Goal: Transaction & Acquisition: Purchase product/service

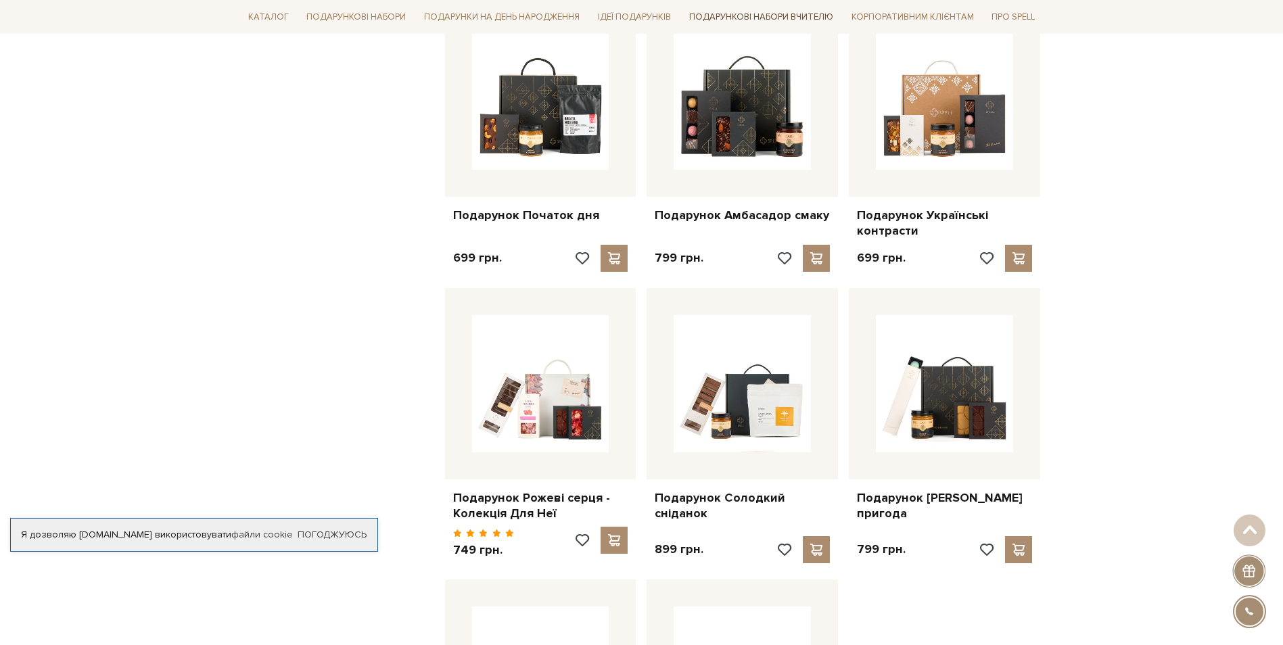
scroll to position [1121, 0]
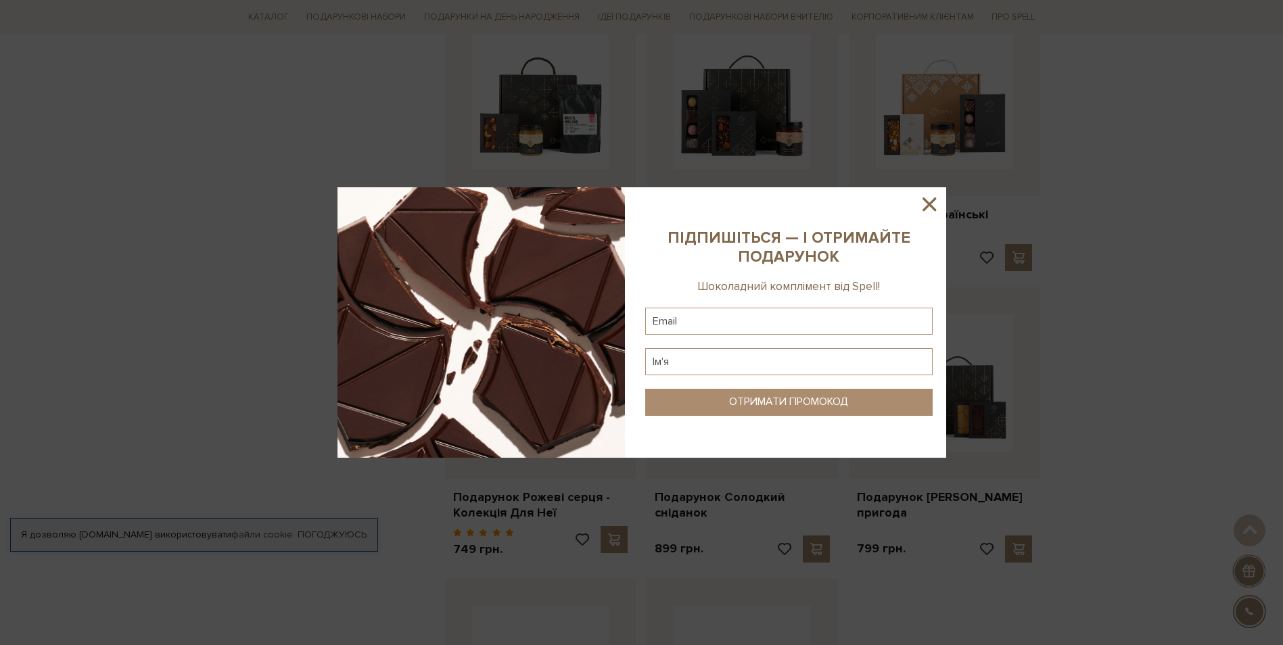
click at [929, 220] on sys-column-static at bounding box center [788, 322] width 314 height 270
click at [929, 216] on sys-column-static at bounding box center [788, 322] width 314 height 270
click at [929, 205] on icon at bounding box center [929, 204] width 14 height 14
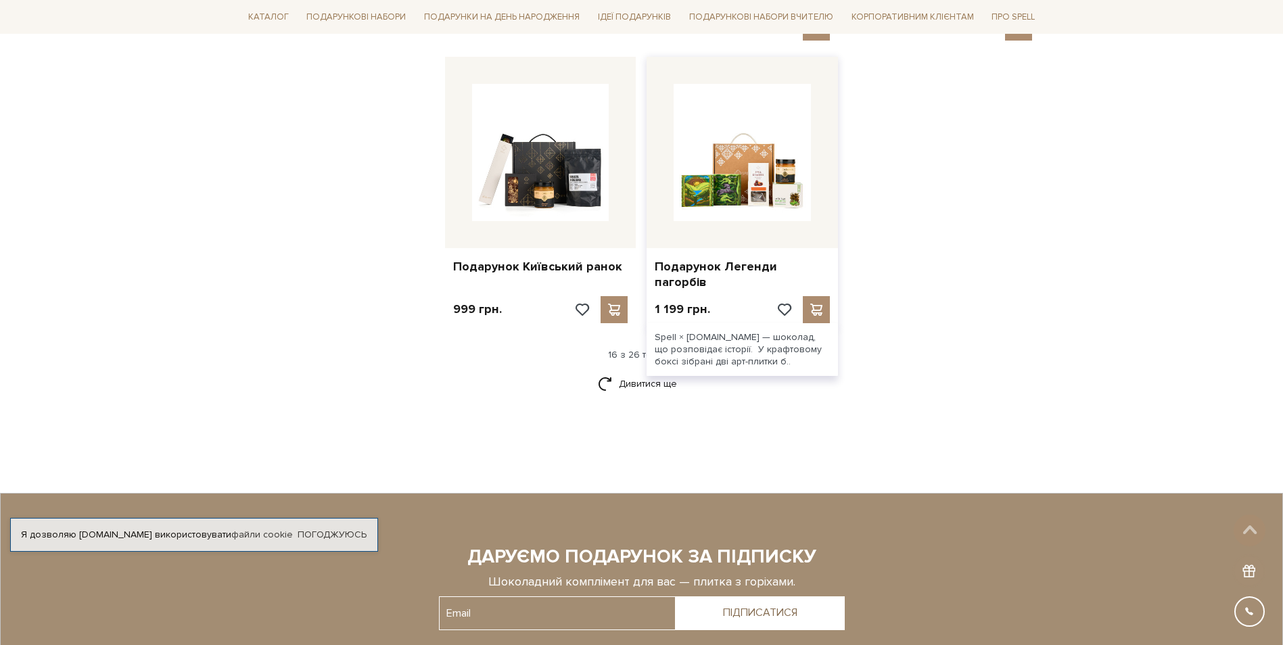
scroll to position [1642, 0]
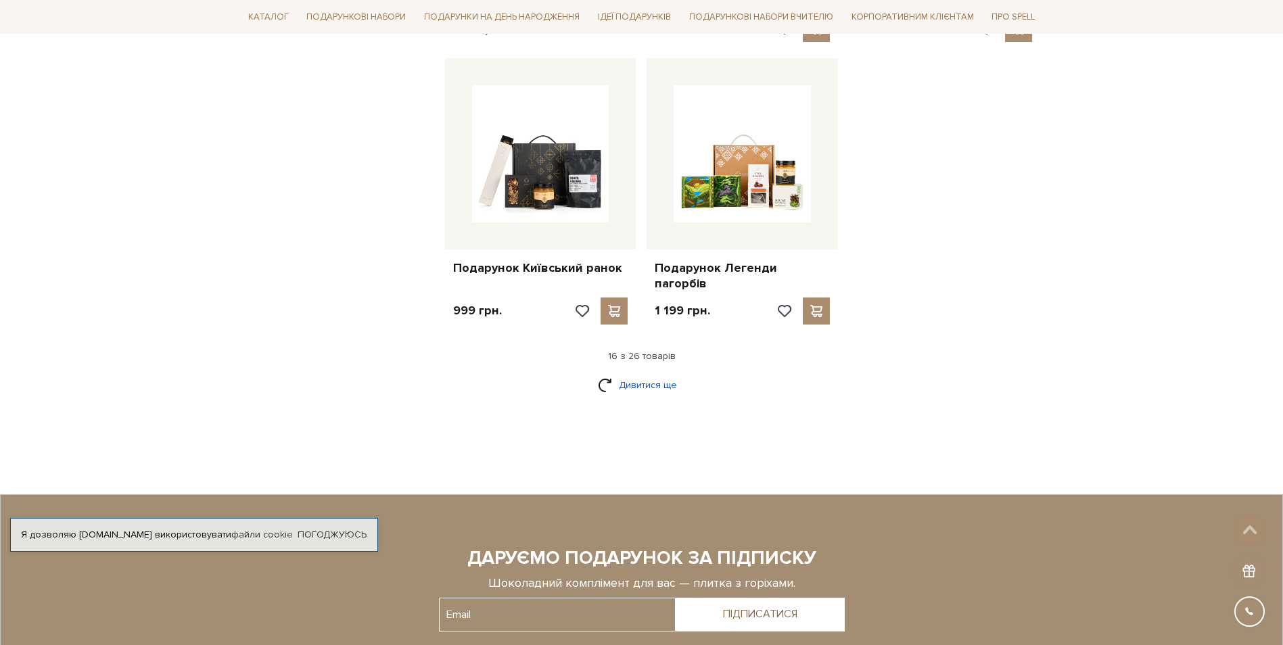
click at [639, 373] on link "Дивитися ще" at bounding box center [642, 385] width 88 height 24
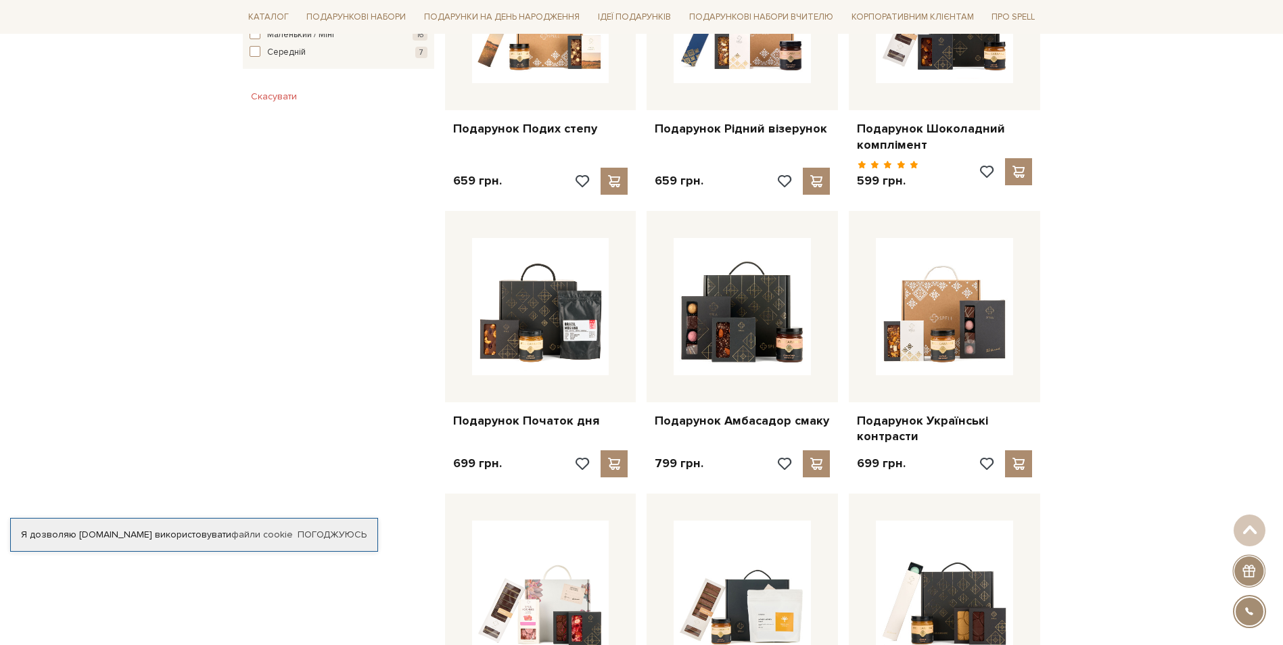
scroll to position [869, 0]
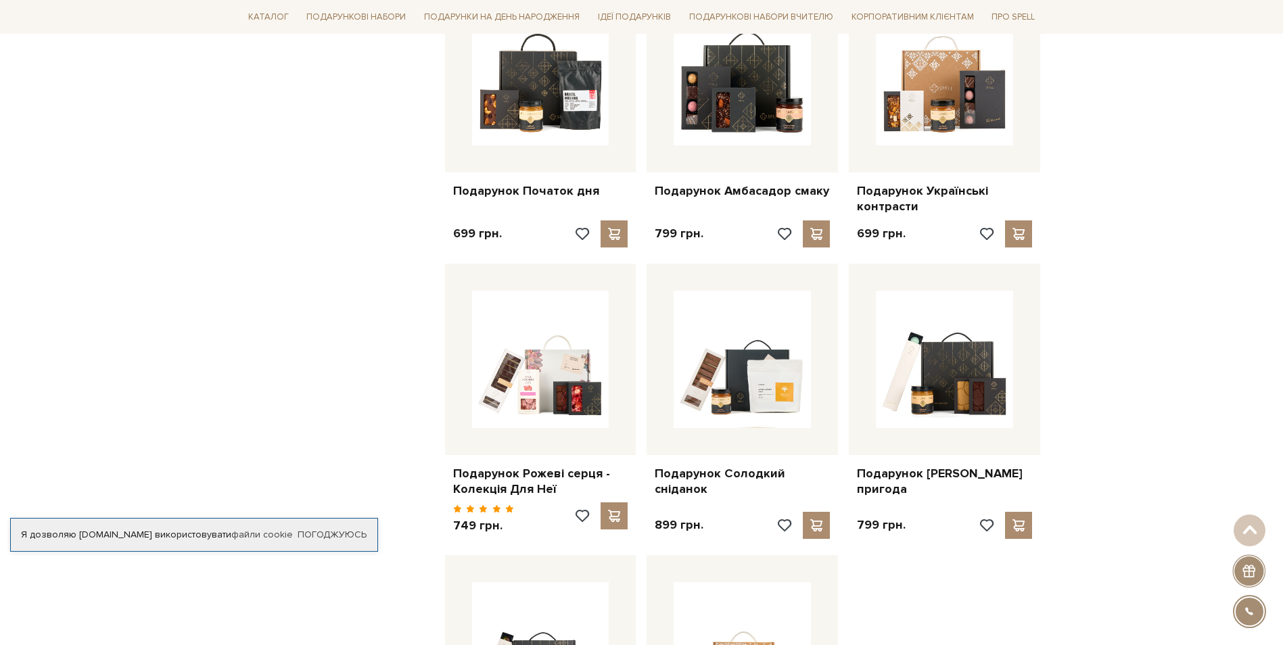
scroll to position [1145, 0]
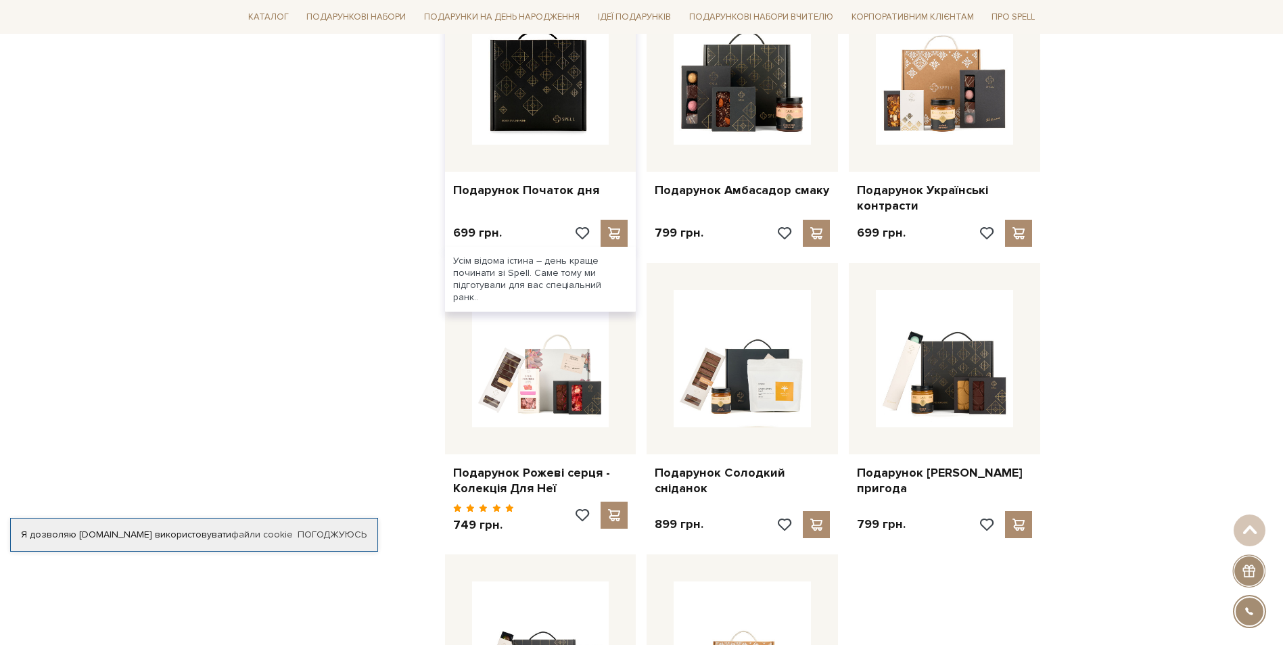
click at [577, 76] on img at bounding box center [540, 75] width 137 height 137
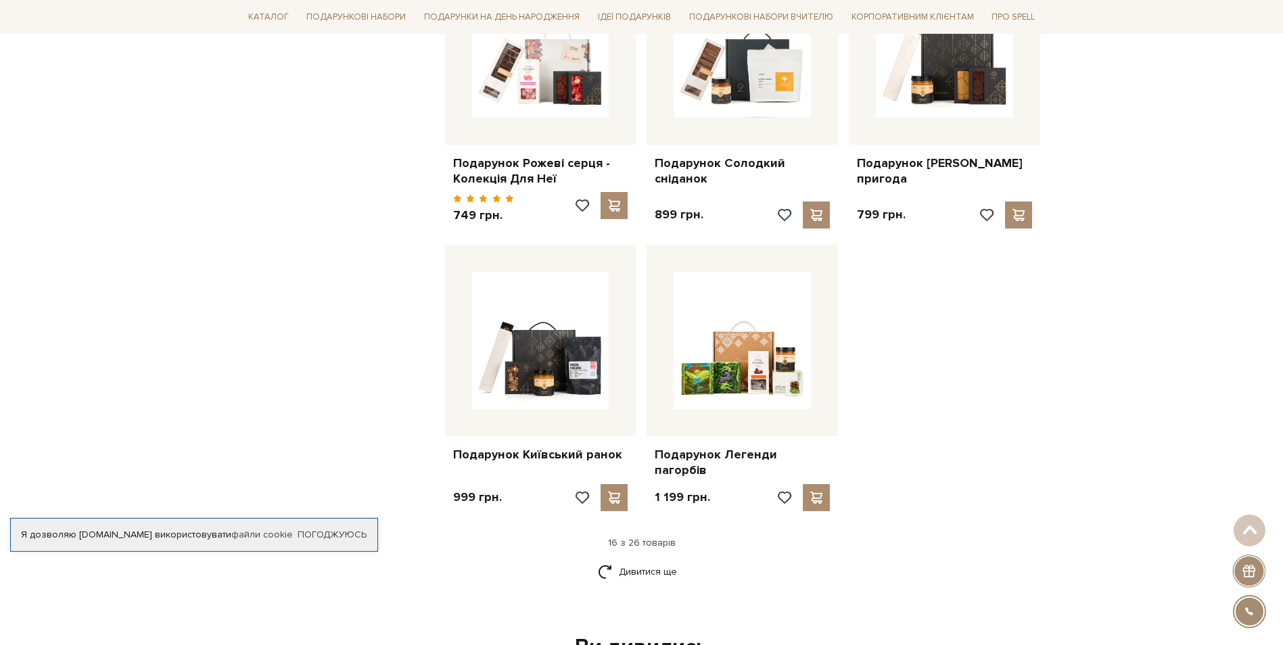
scroll to position [1455, 0]
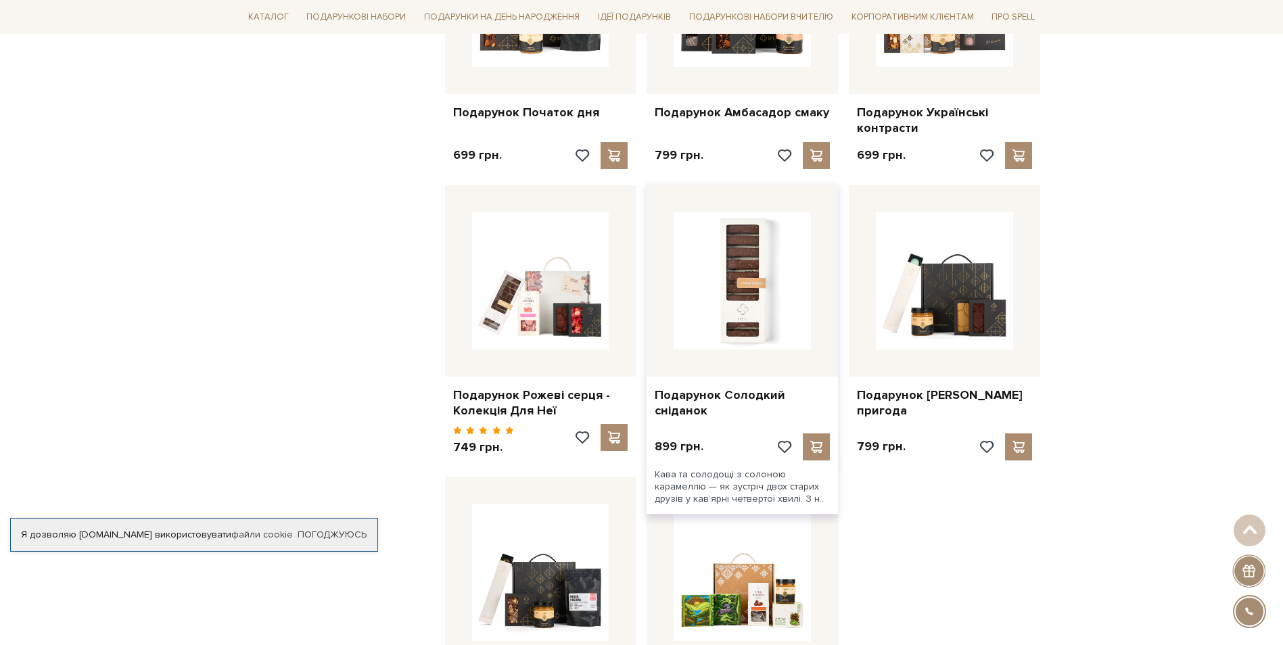
click at [768, 287] on img at bounding box center [741, 280] width 137 height 137
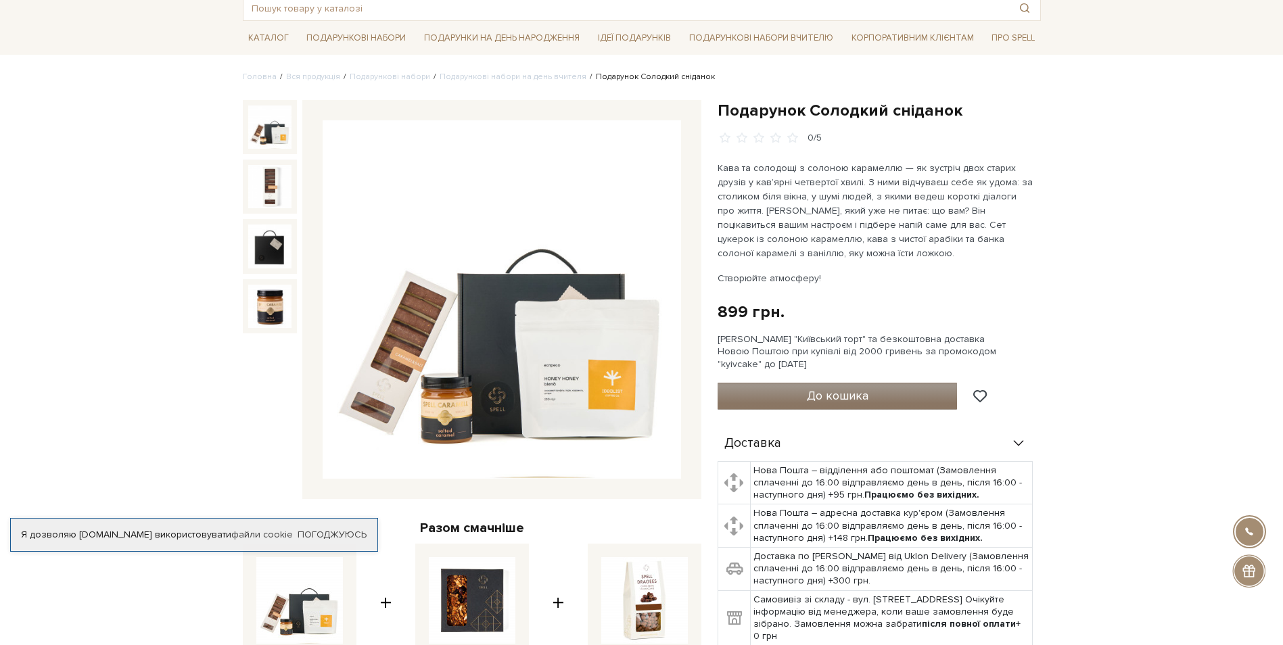
scroll to position [78, 0]
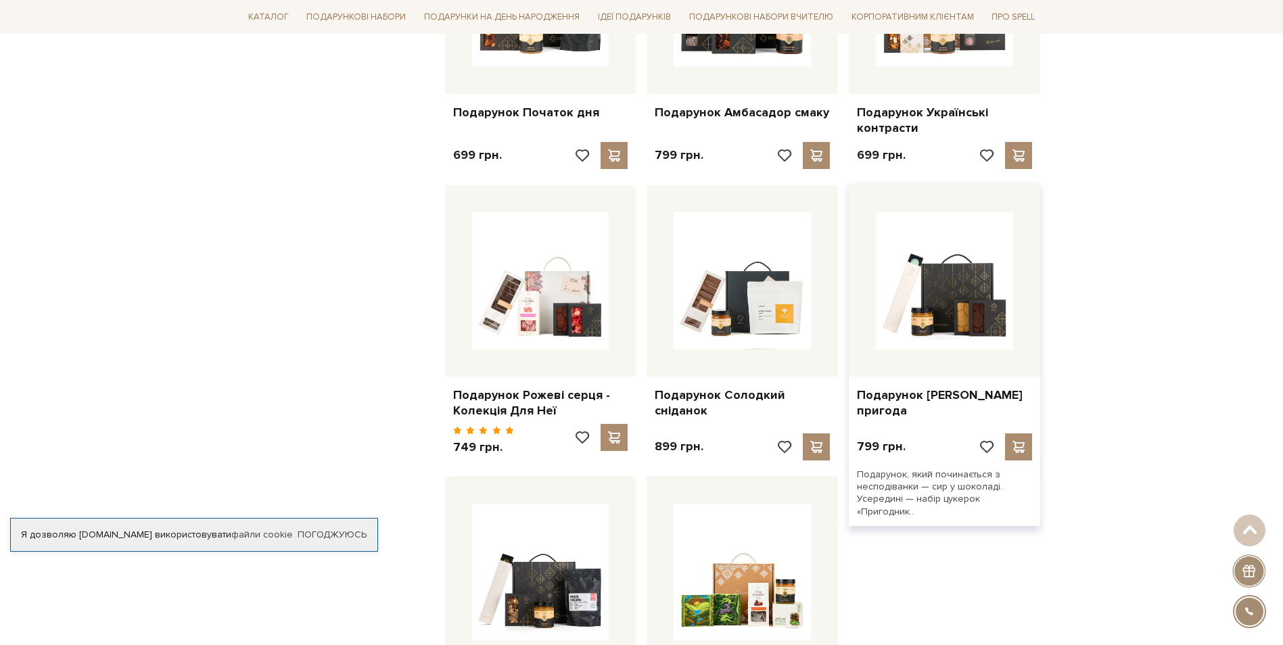
scroll to position [1223, 0]
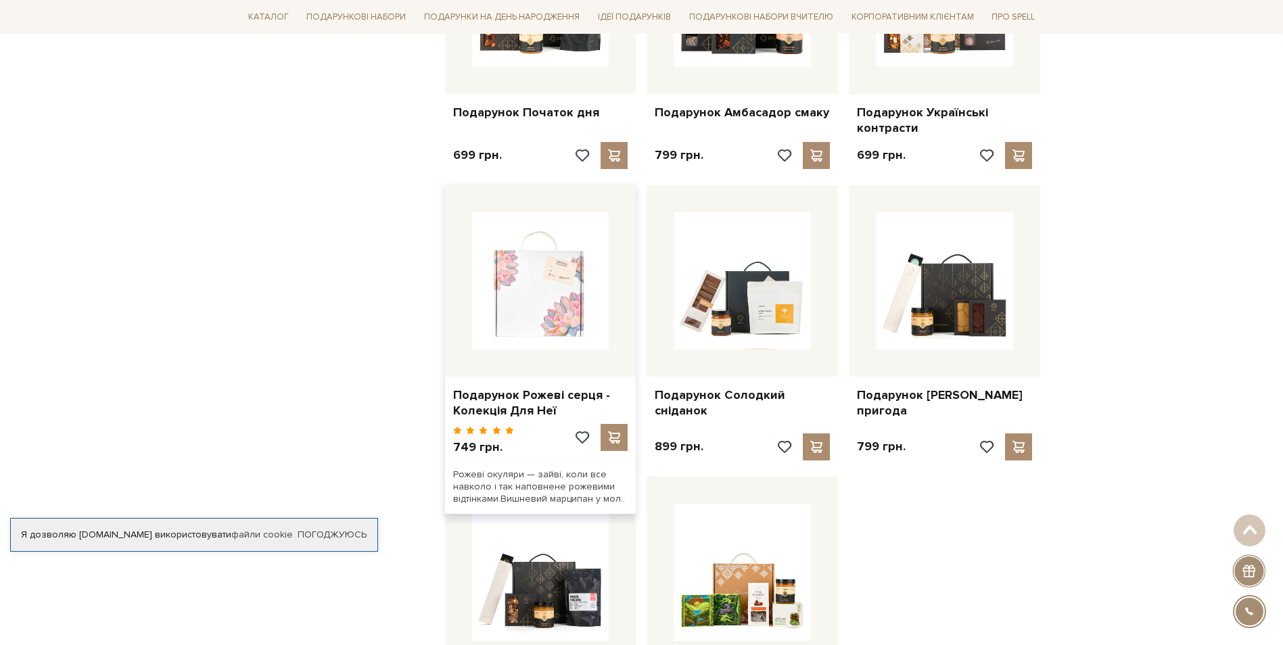
click at [510, 250] on img at bounding box center [540, 280] width 137 height 137
